Goal: Navigation & Orientation: Find specific page/section

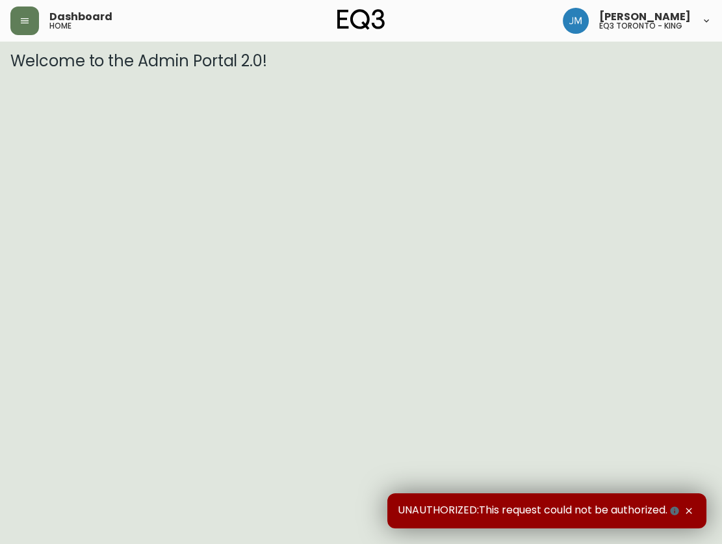
click at [154, 70] on html "Dashboard home [PERSON_NAME] eq3 [GEOGRAPHIC_DATA] - king Welcome to the Admin …" at bounding box center [361, 35] width 722 height 70
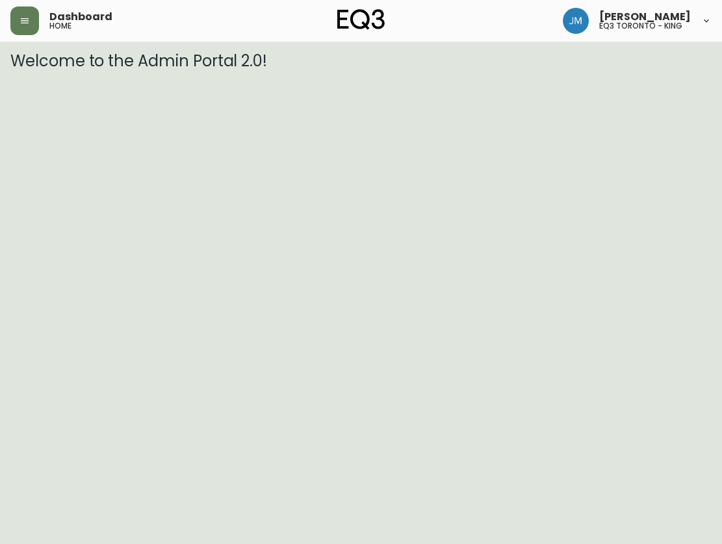
click at [156, 70] on html "Dashboard home [PERSON_NAME] eq3 [GEOGRAPHIC_DATA] - king Welcome to the Admin …" at bounding box center [361, 35] width 722 height 70
